Goal: Information Seeking & Learning: Learn about a topic

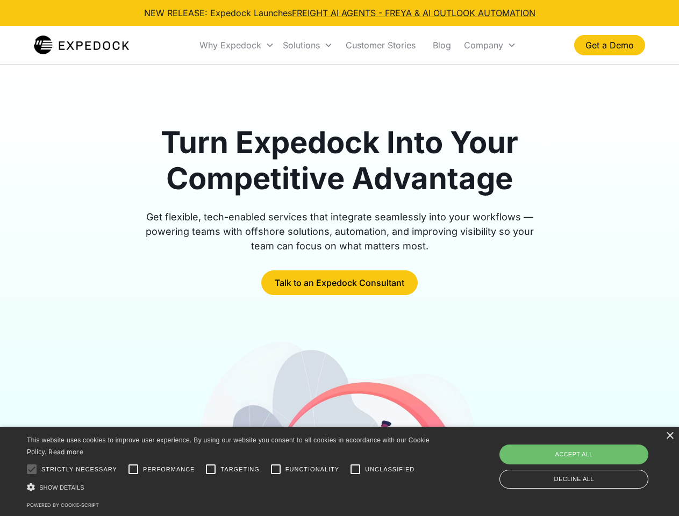
click at [237, 45] on div "Why Expedock" at bounding box center [231, 45] width 62 height 11
click at [308, 45] on div "Solutions" at bounding box center [301, 45] width 37 height 11
click at [490, 45] on div "Company" at bounding box center [483, 45] width 39 height 11
click at [32, 470] on div at bounding box center [32, 470] width 22 height 22
click at [133, 470] on input "Performance" at bounding box center [134, 470] width 22 height 22
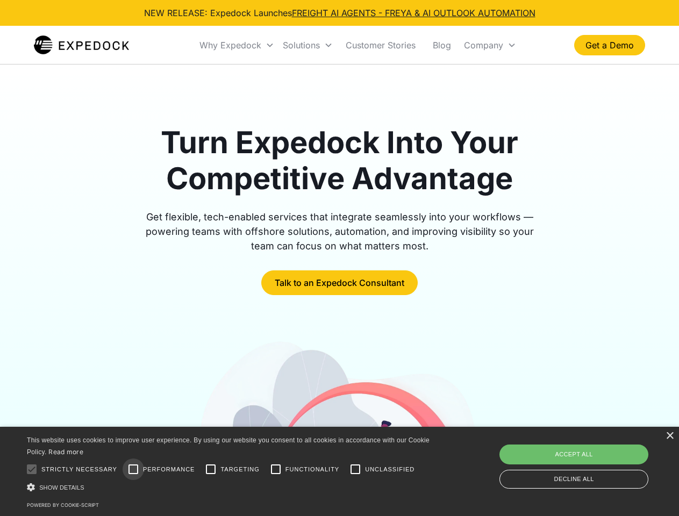
checkbox input "true"
click at [211, 470] on input "Targeting" at bounding box center [211, 470] width 22 height 22
checkbox input "true"
click at [276, 470] on input "Functionality" at bounding box center [276, 470] width 22 height 22
checkbox input "true"
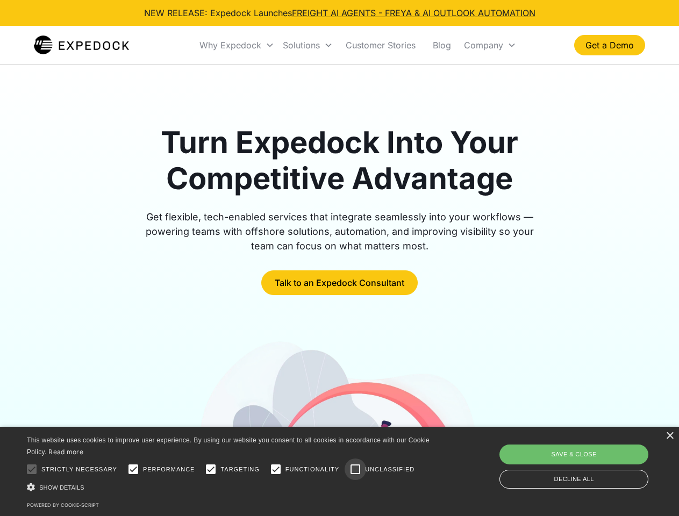
click at [356, 470] on input "Unclassified" at bounding box center [356, 470] width 22 height 22
checkbox input "true"
click at [230, 487] on div "Show details Hide details" at bounding box center [230, 487] width 407 height 11
